Goal: Task Accomplishment & Management: Understand process/instructions

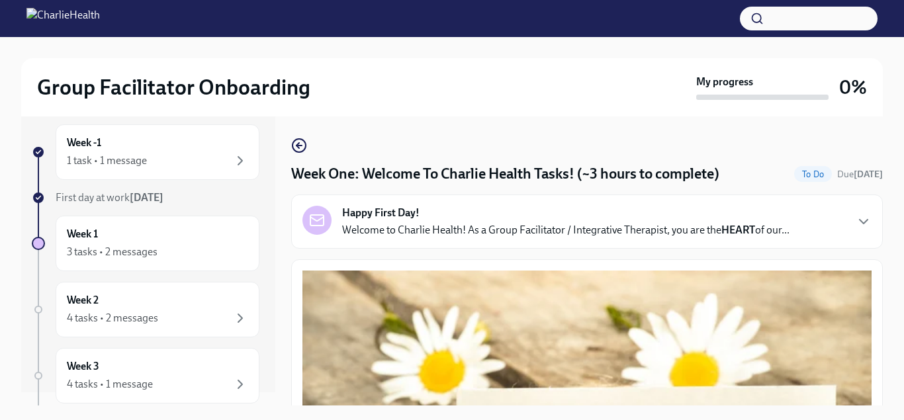
scroll to position [8, 0]
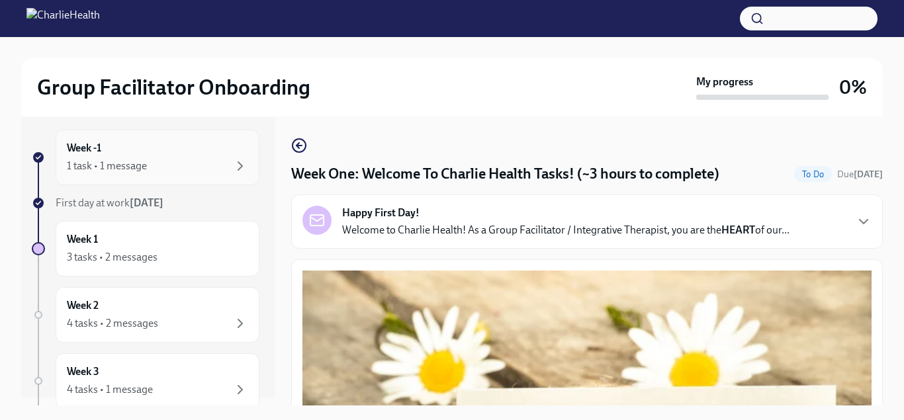
click at [182, 152] on div "Week -1 1 task • 1 message" at bounding box center [157, 157] width 181 height 33
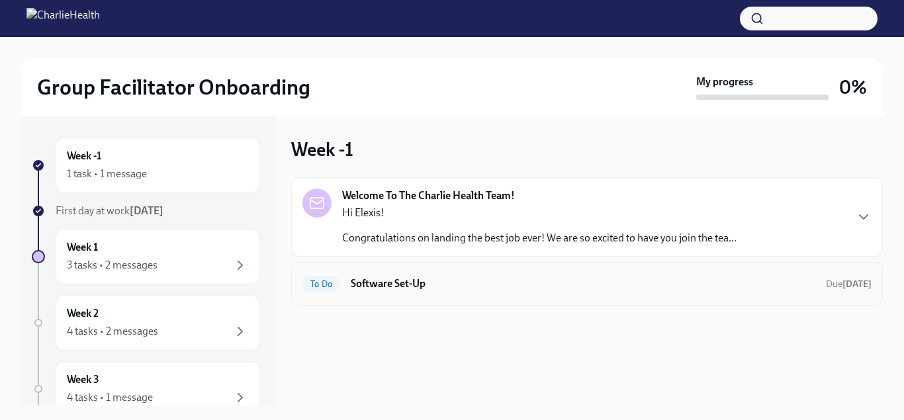
click at [413, 281] on h6 "Software Set-Up" at bounding box center [583, 284] width 465 height 15
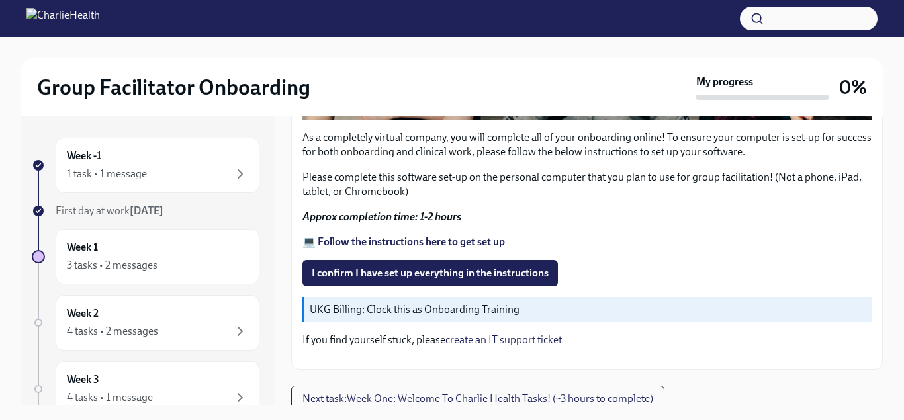
scroll to position [520, 0]
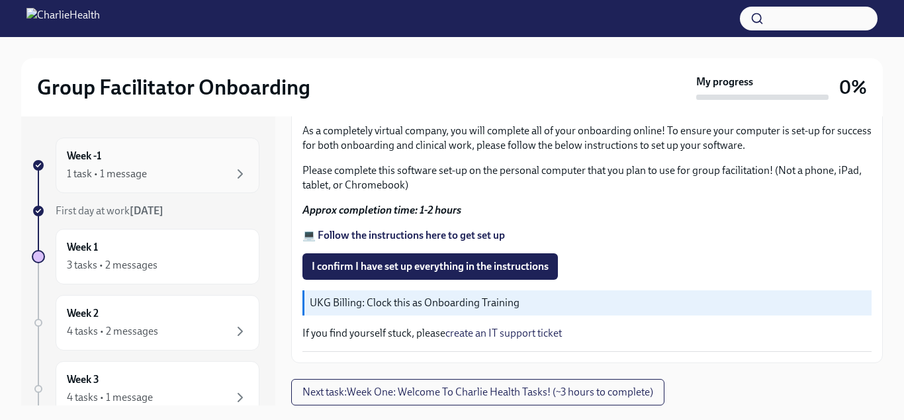
click at [224, 166] on div "1 task • 1 message" at bounding box center [157, 174] width 181 height 16
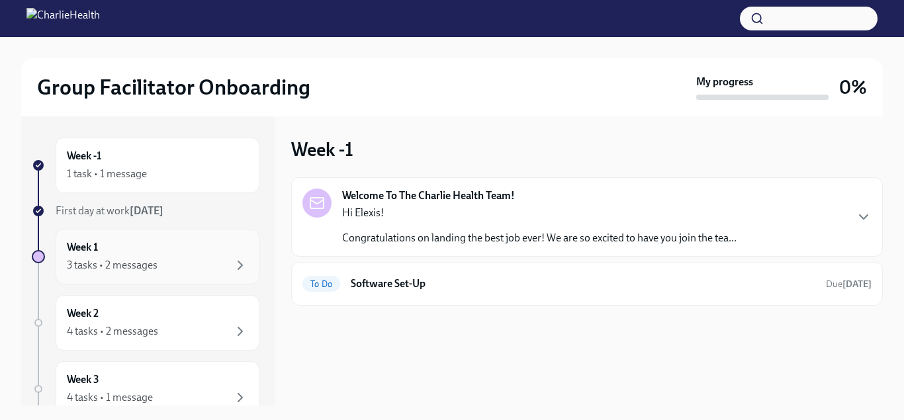
click at [203, 256] on div "Week 1 3 tasks • 2 messages" at bounding box center [157, 256] width 181 height 33
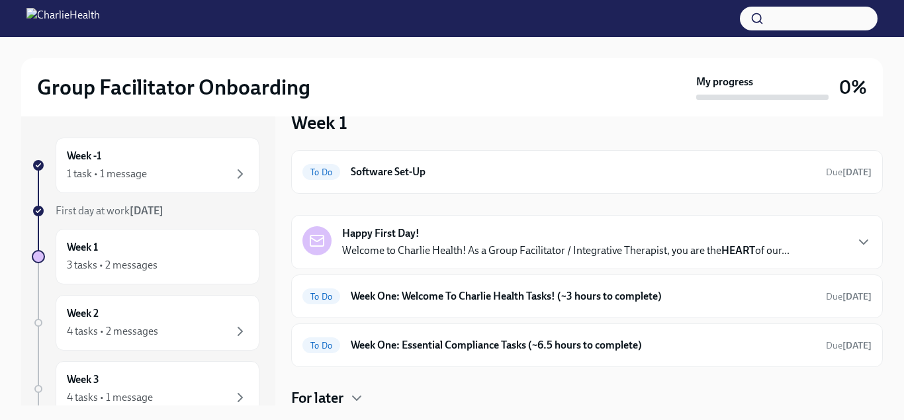
scroll to position [30, 0]
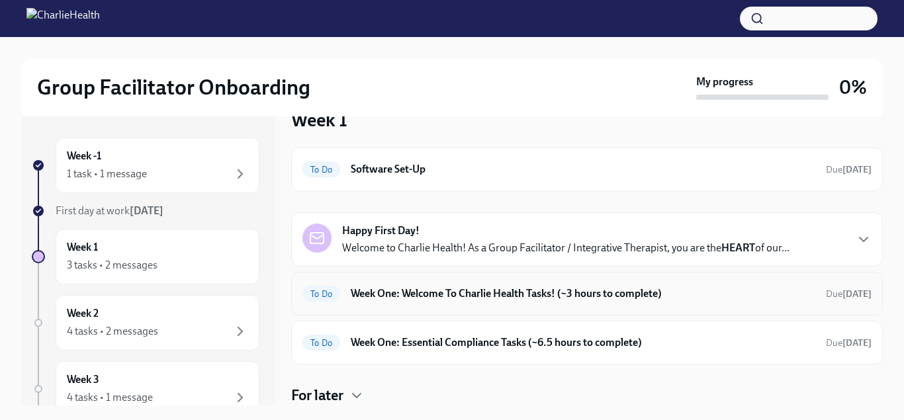
click at [606, 296] on h6 "Week One: Welcome To Charlie Health Tasks! (~3 hours to complete)" at bounding box center [583, 294] width 465 height 15
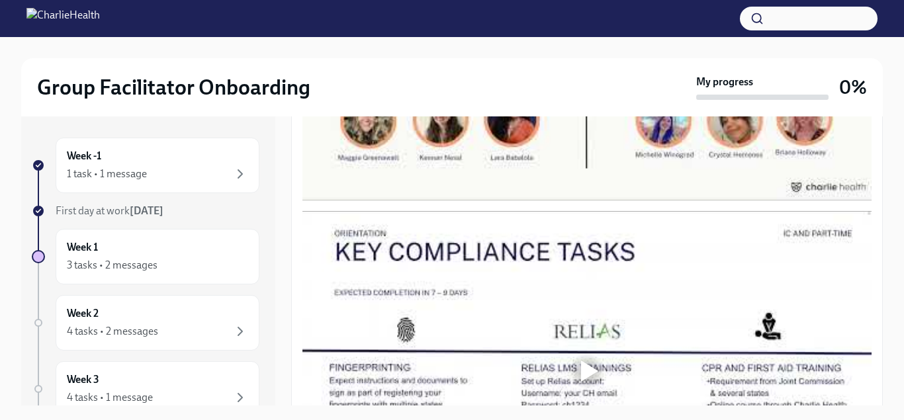
scroll to position [793, 0]
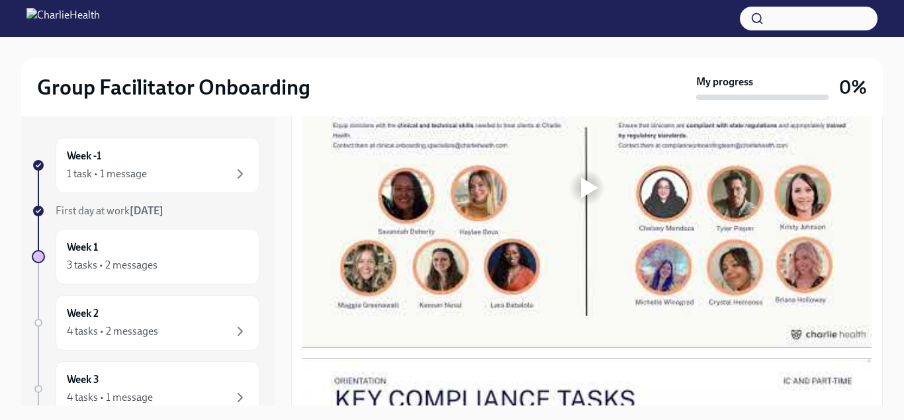
click at [593, 197] on div at bounding box center [589, 187] width 17 height 21
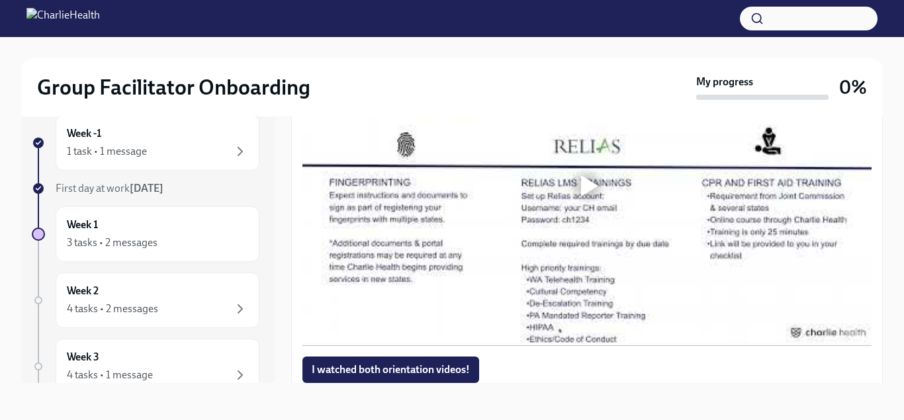
scroll to position [1072, 0]
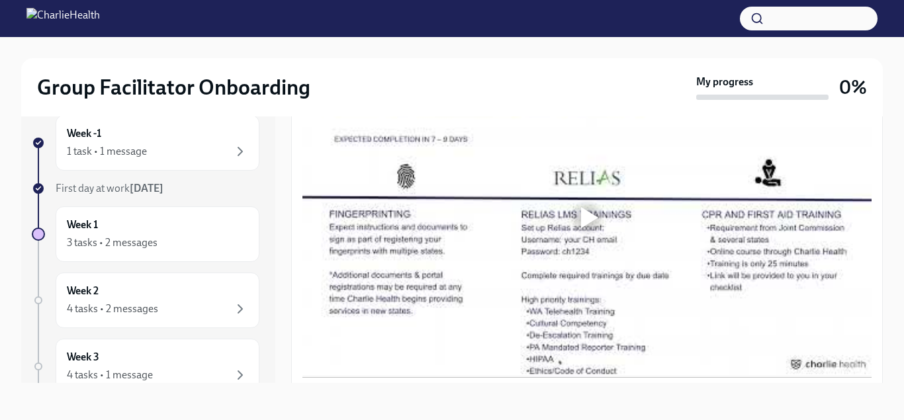
click at [582, 220] on div at bounding box center [589, 217] width 17 height 21
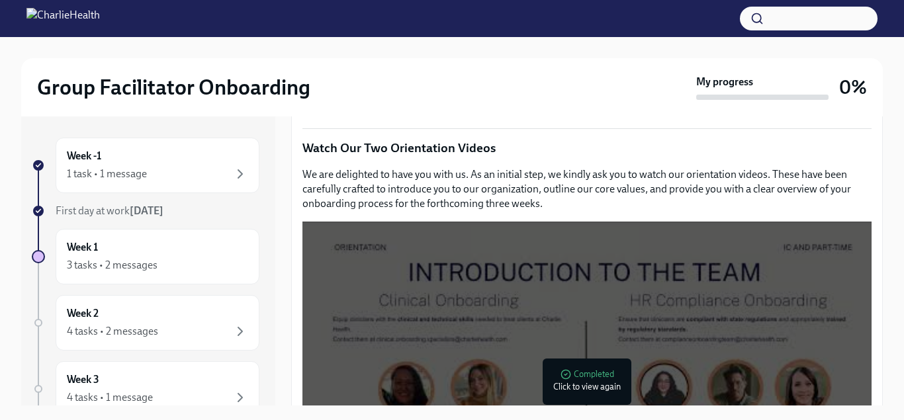
scroll to position [641, 0]
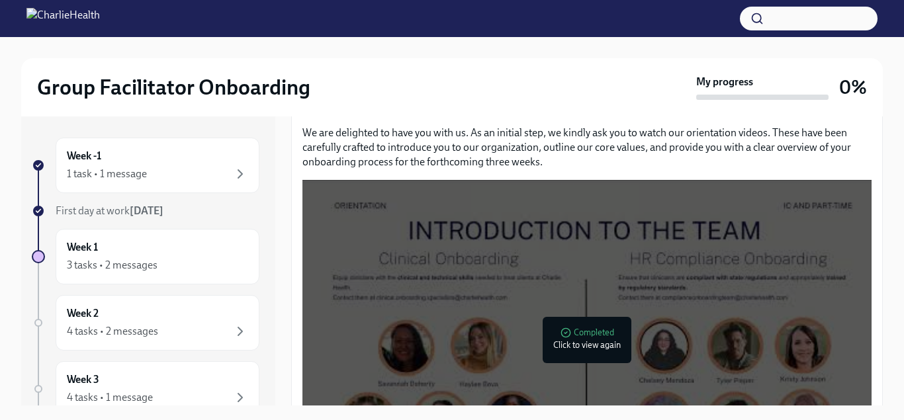
drag, startPoint x: 878, startPoint y: 148, endPoint x: 871, endPoint y: 247, distance: 99.5
click at [871, 247] on div at bounding box center [587, 340] width 569 height 320
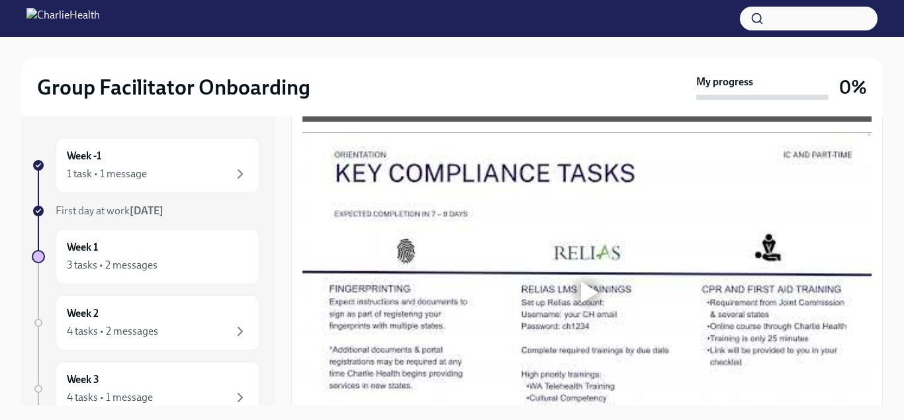
scroll to position [1030, 0]
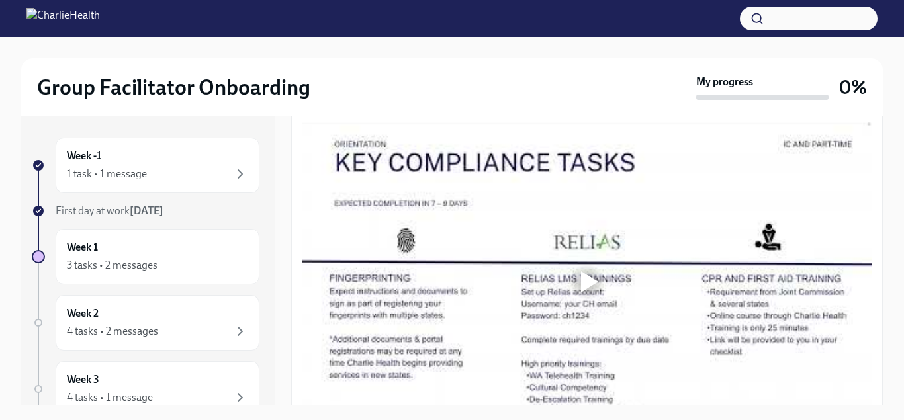
click at [588, 284] on div at bounding box center [589, 281] width 17 height 21
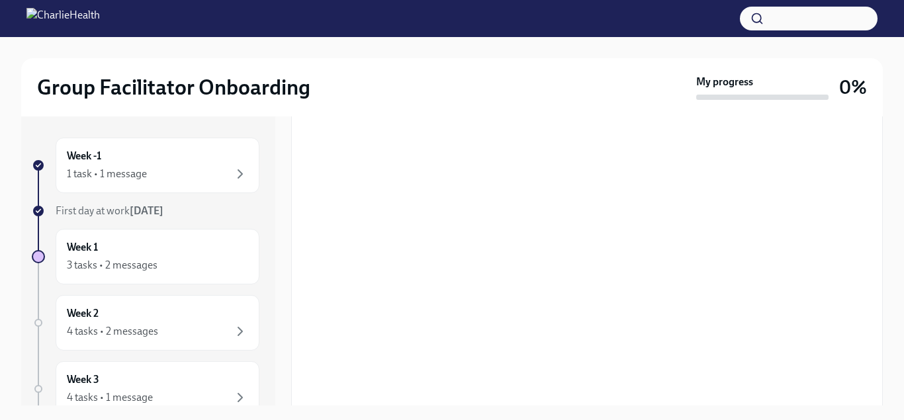
scroll to position [736, 0]
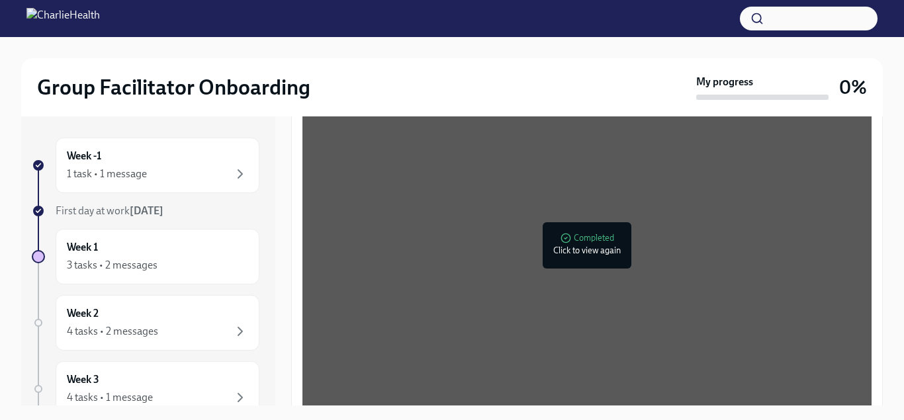
drag, startPoint x: 881, startPoint y: 221, endPoint x: 875, endPoint y: 242, distance: 21.8
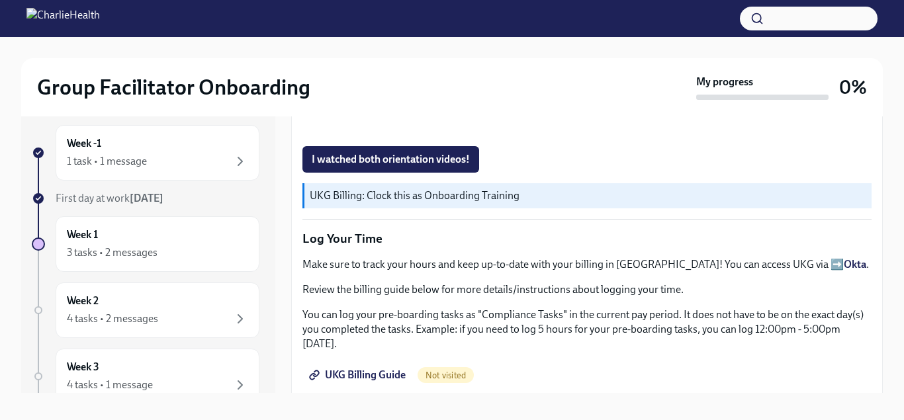
scroll to position [1267, 0]
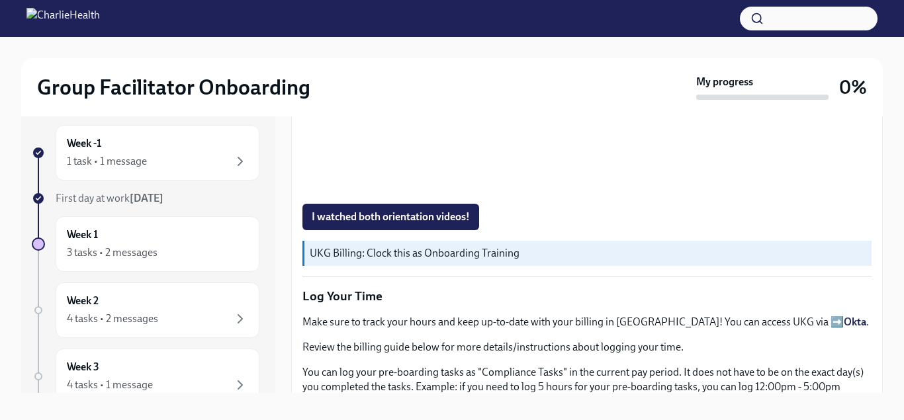
drag, startPoint x: 879, startPoint y: 266, endPoint x: 890, endPoint y: 285, distance: 21.9
click at [890, 285] on div "Group Facilitator Onboarding My progress 0% Week -1 1 task • 1 message First da…" at bounding box center [452, 227] width 904 height 406
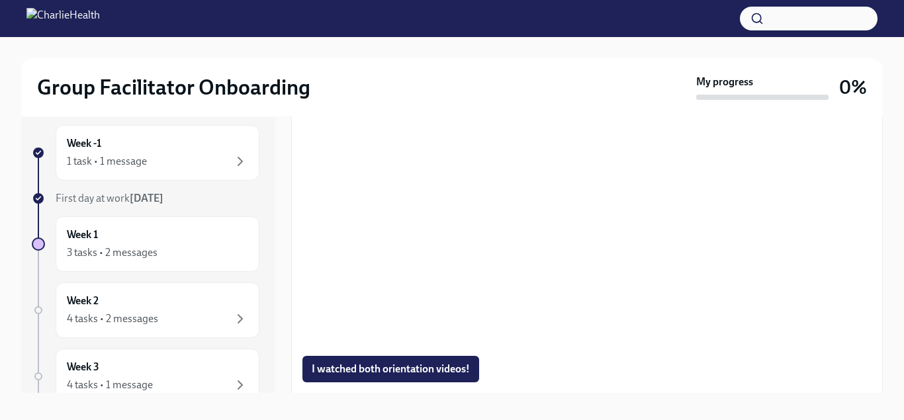
scroll to position [1130, 0]
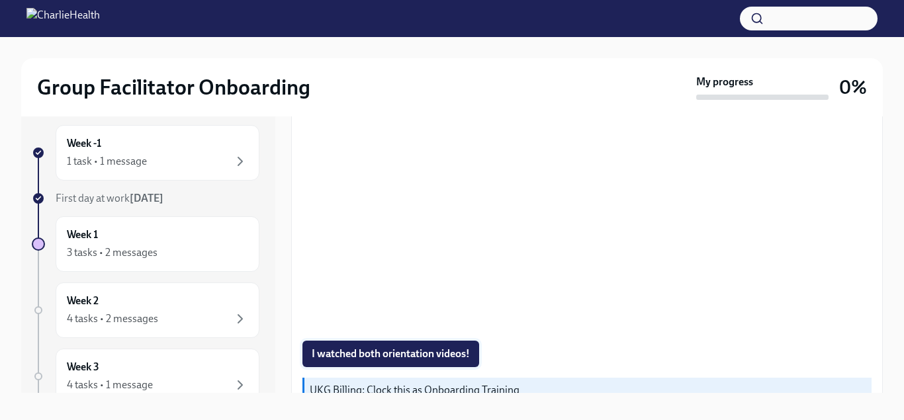
click at [461, 355] on span "I watched both orientation videos!" at bounding box center [391, 354] width 158 height 13
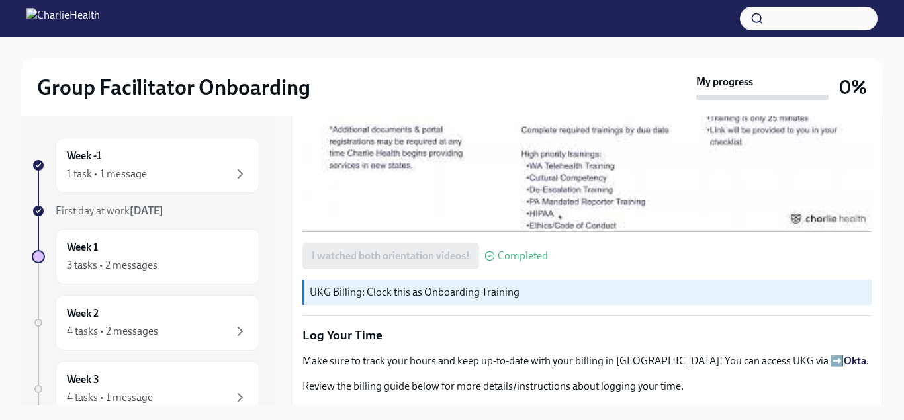
scroll to position [1135, 0]
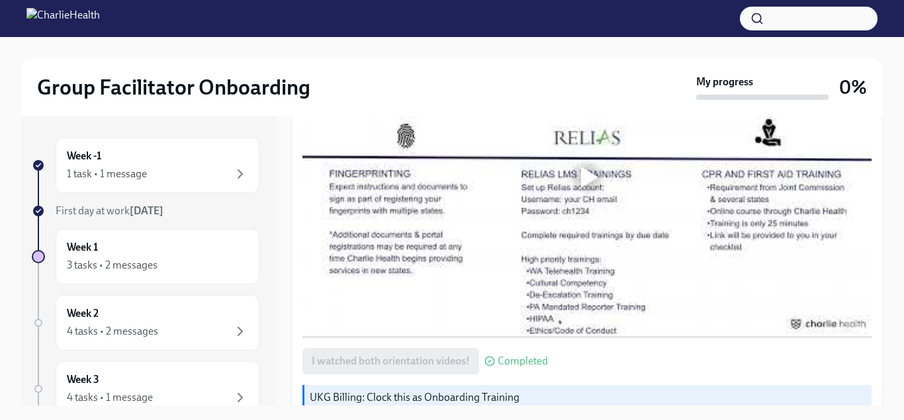
drag, startPoint x: 879, startPoint y: 141, endPoint x: 904, endPoint y: 252, distance: 113.9
click at [904, 252] on html "Group Facilitator Onboarding My progress 0% Week -1 1 task • 1 message First da…" at bounding box center [452, 221] width 904 height 443
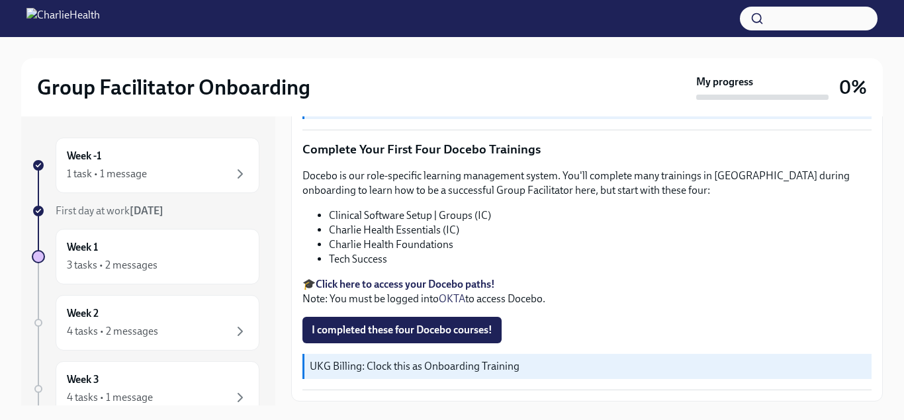
scroll to position [1918, 0]
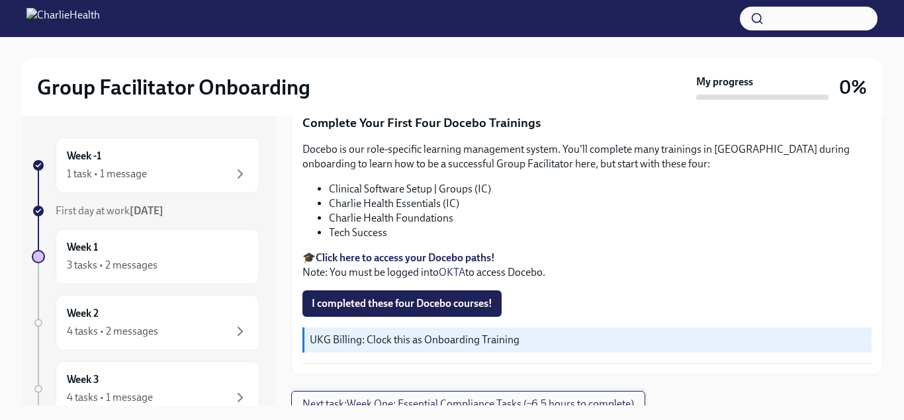
click at [591, 398] on span "Next task : Week One: Essential Compliance Tasks (~6.5 hours to complete)" at bounding box center [469, 404] width 332 height 13
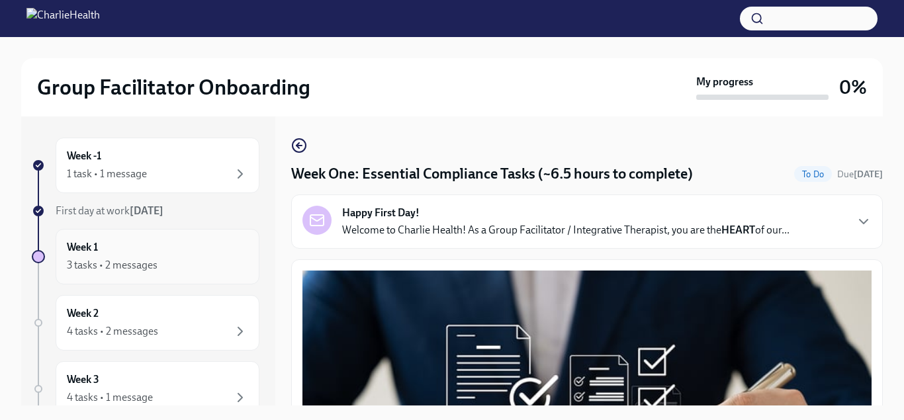
click at [146, 267] on div "3 tasks • 2 messages" at bounding box center [112, 265] width 91 height 15
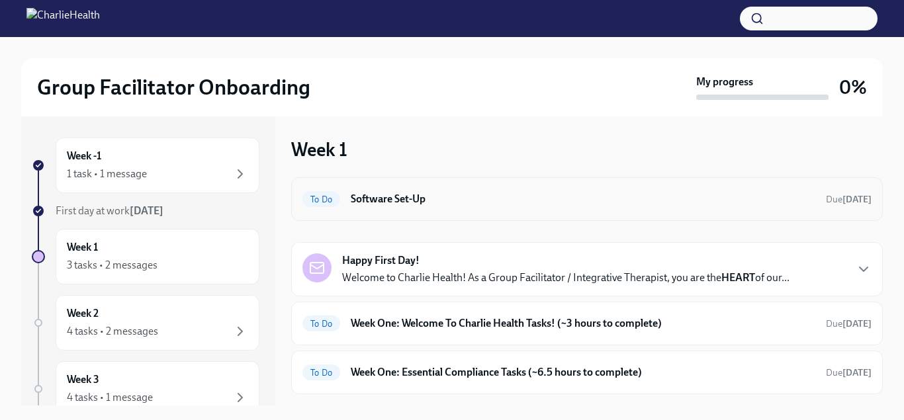
click at [386, 207] on div "To Do Software Set-Up Due [DATE]" at bounding box center [587, 199] width 569 height 21
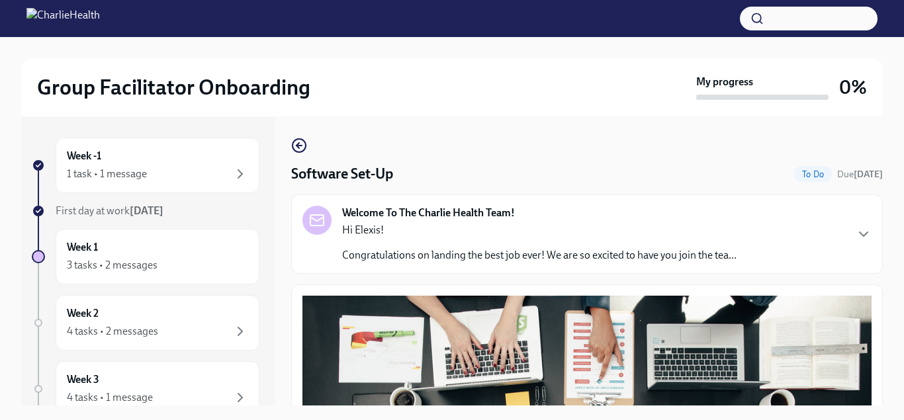
drag, startPoint x: 877, startPoint y: 137, endPoint x: 869, endPoint y: 209, distance: 72.5
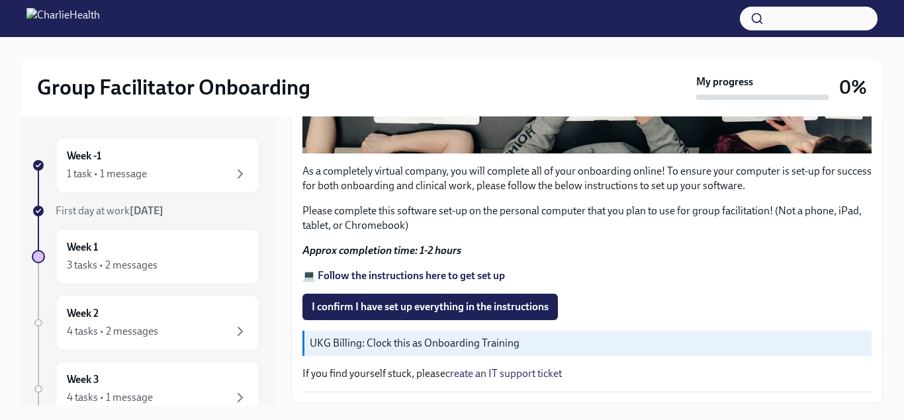
scroll to position [520, 0]
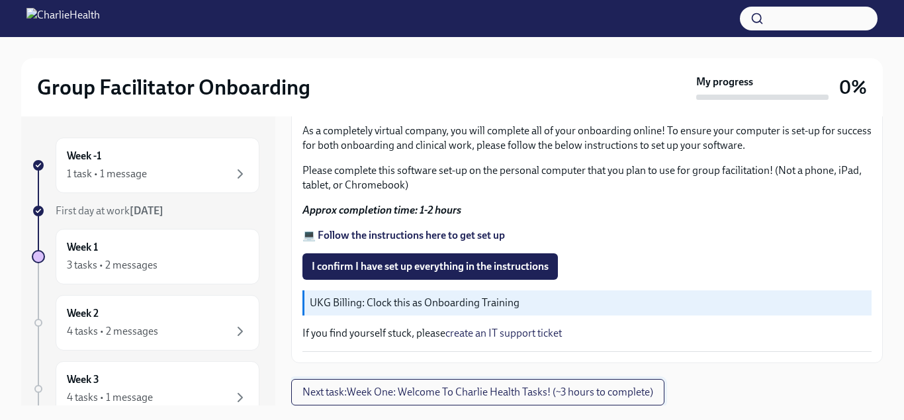
click at [524, 389] on span "Next task : Week One: Welcome To Charlie Health Tasks! (~3 hours to complete)" at bounding box center [478, 392] width 351 height 13
